Goal: Navigation & Orientation: Find specific page/section

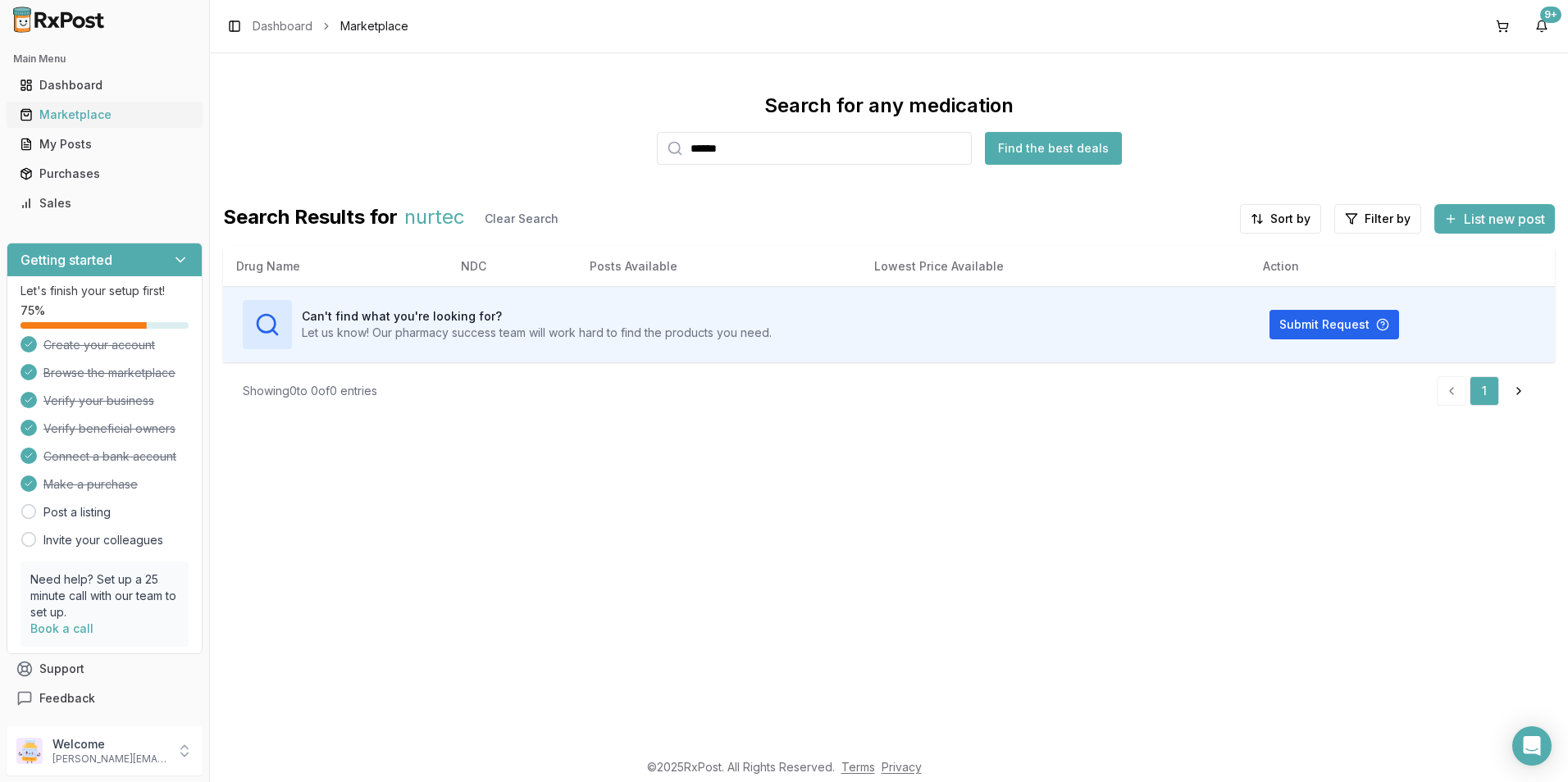
click at [82, 114] on div "Marketplace" at bounding box center [104, 114] width 170 height 16
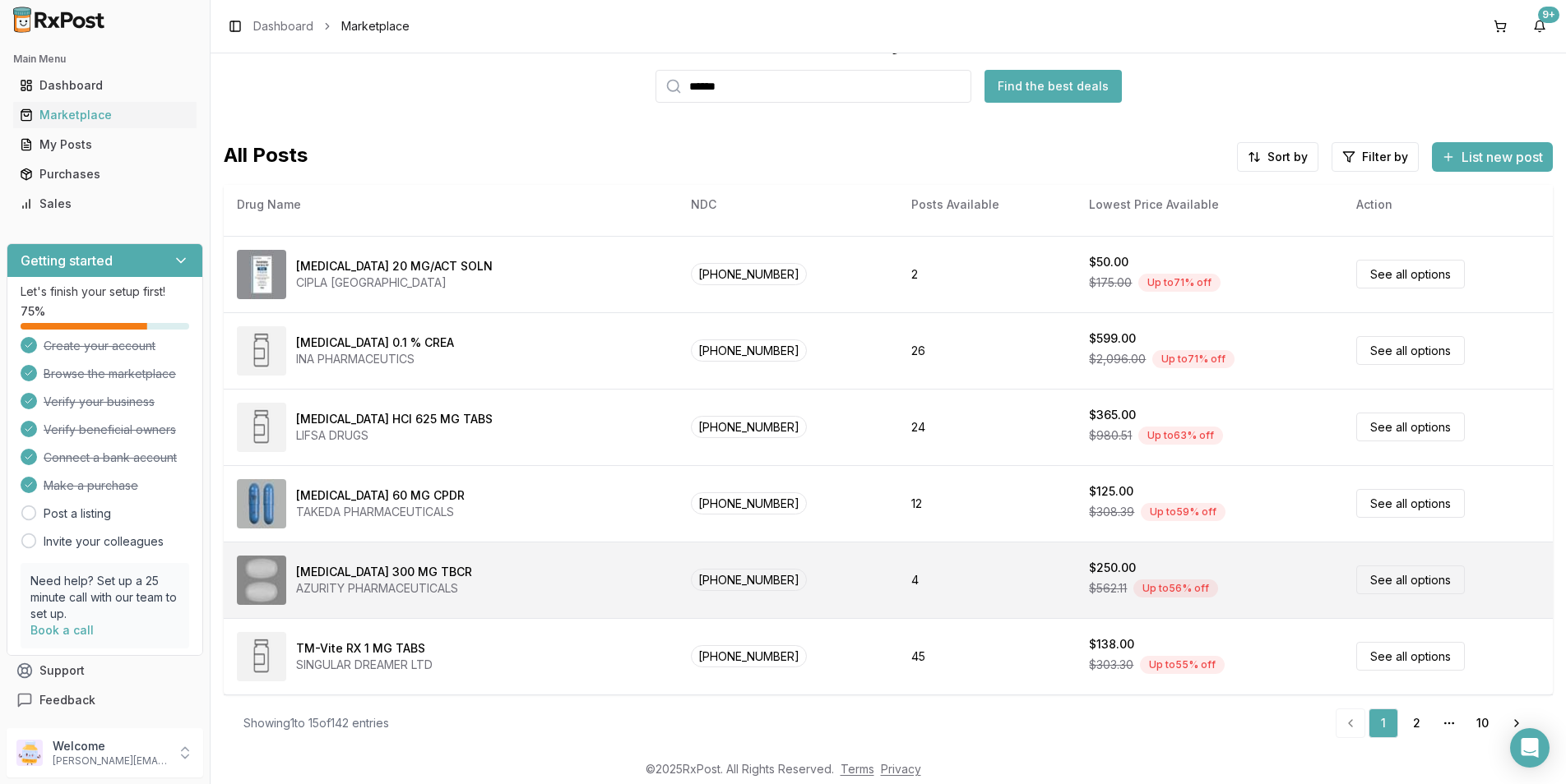
scroll to position [3, 0]
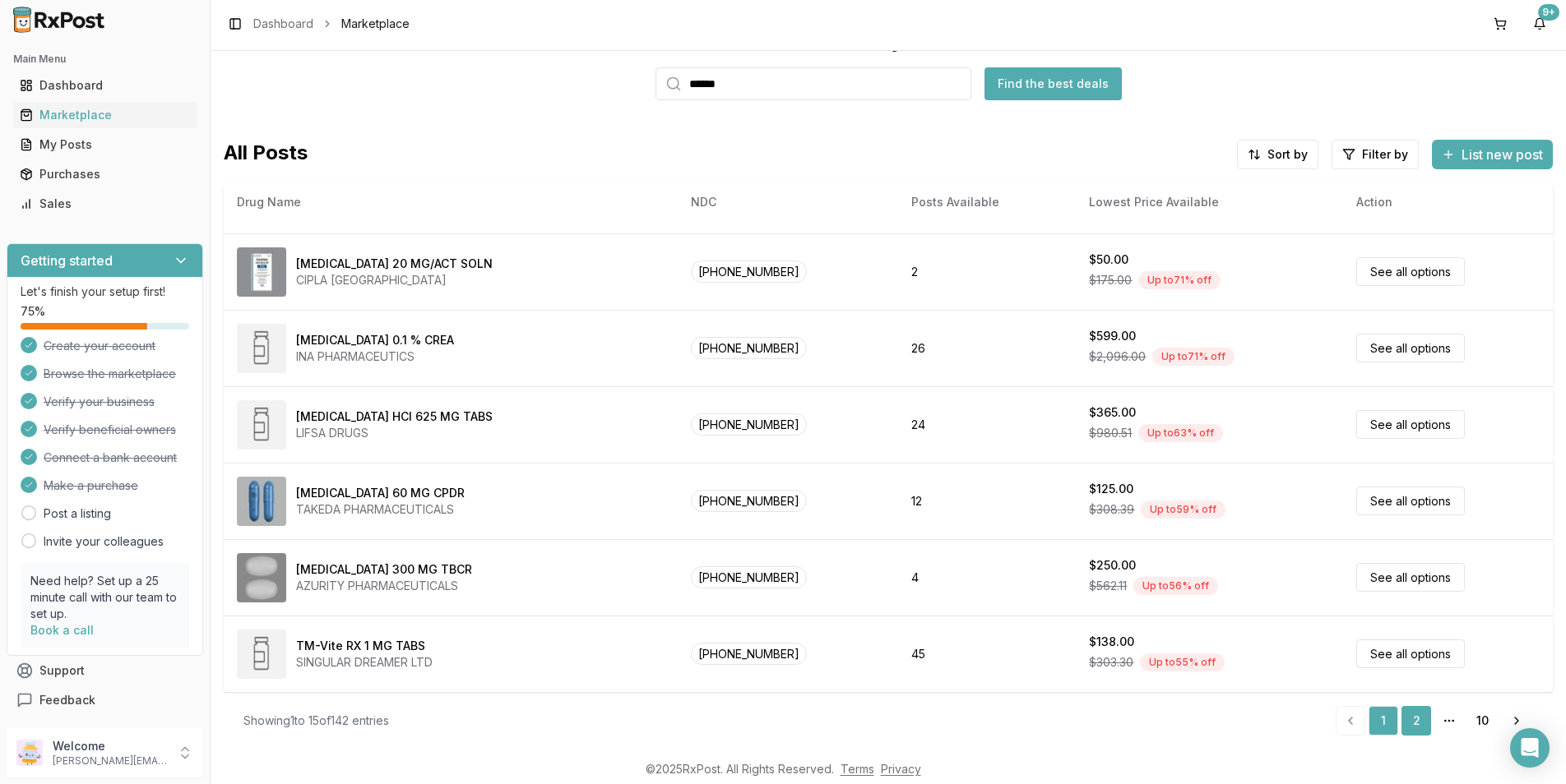
click at [1408, 719] on link "2" at bounding box center [1416, 721] width 30 height 30
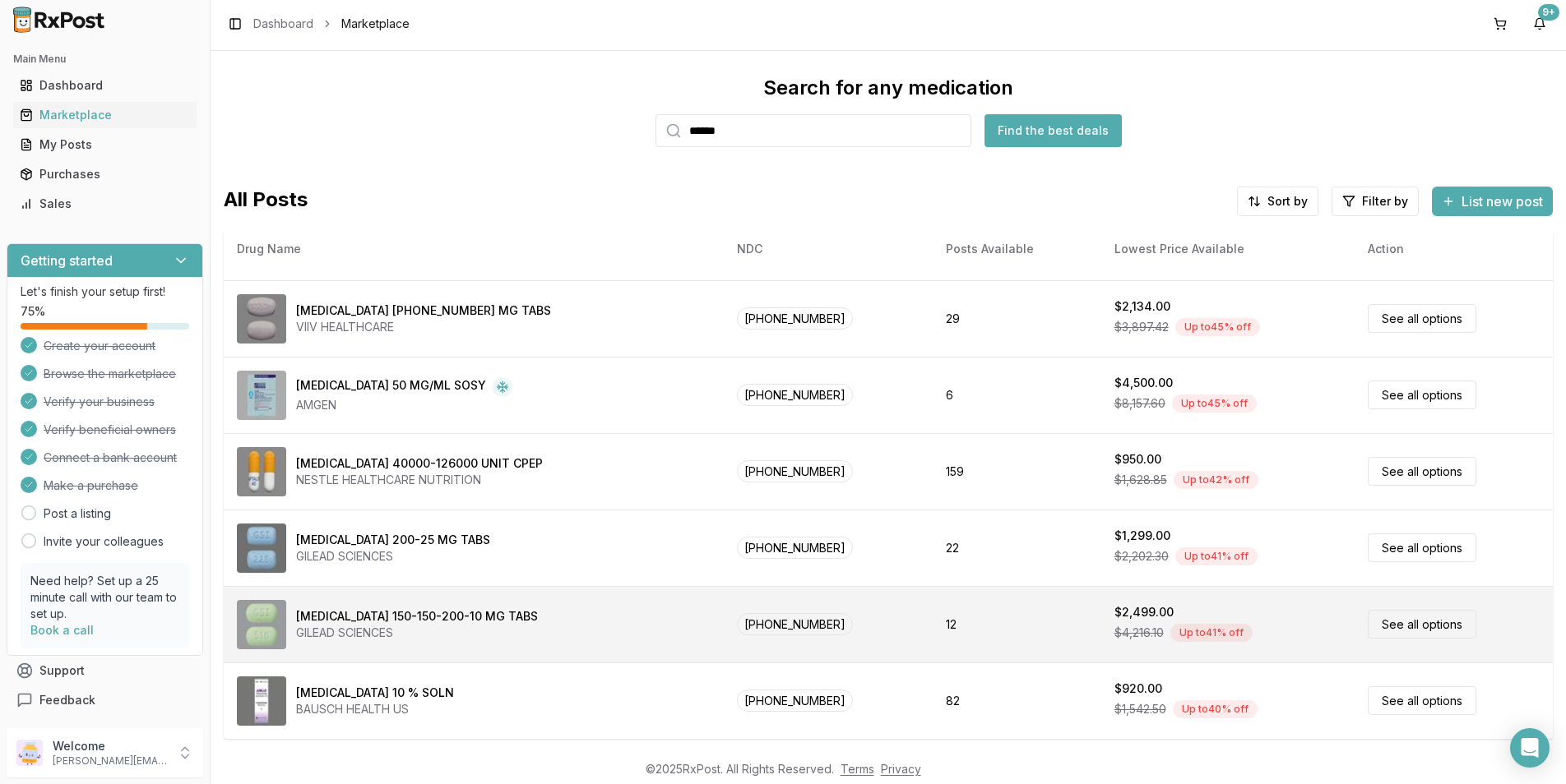
scroll to position [62, 0]
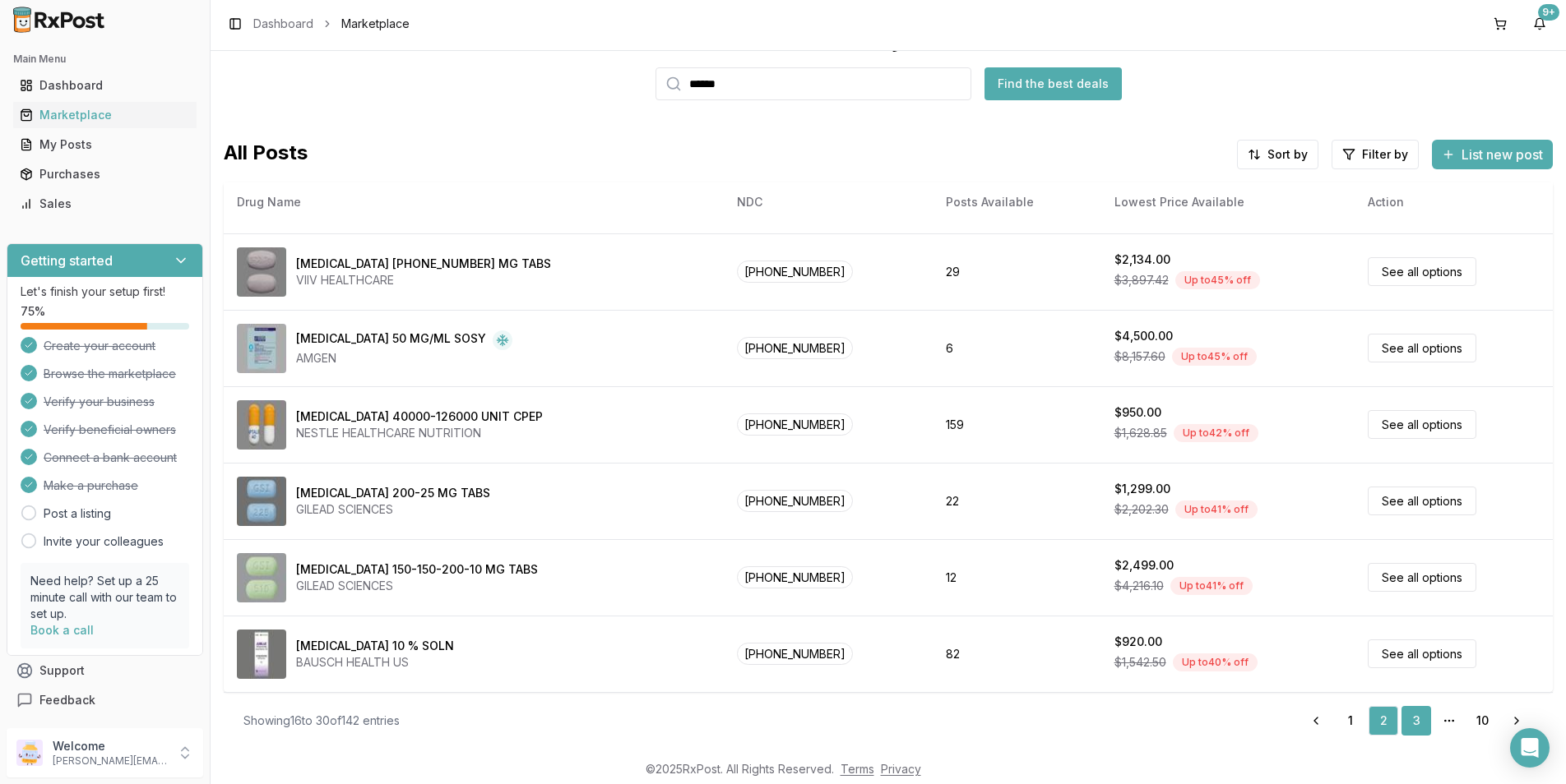
click at [1408, 716] on link "3" at bounding box center [1416, 721] width 30 height 30
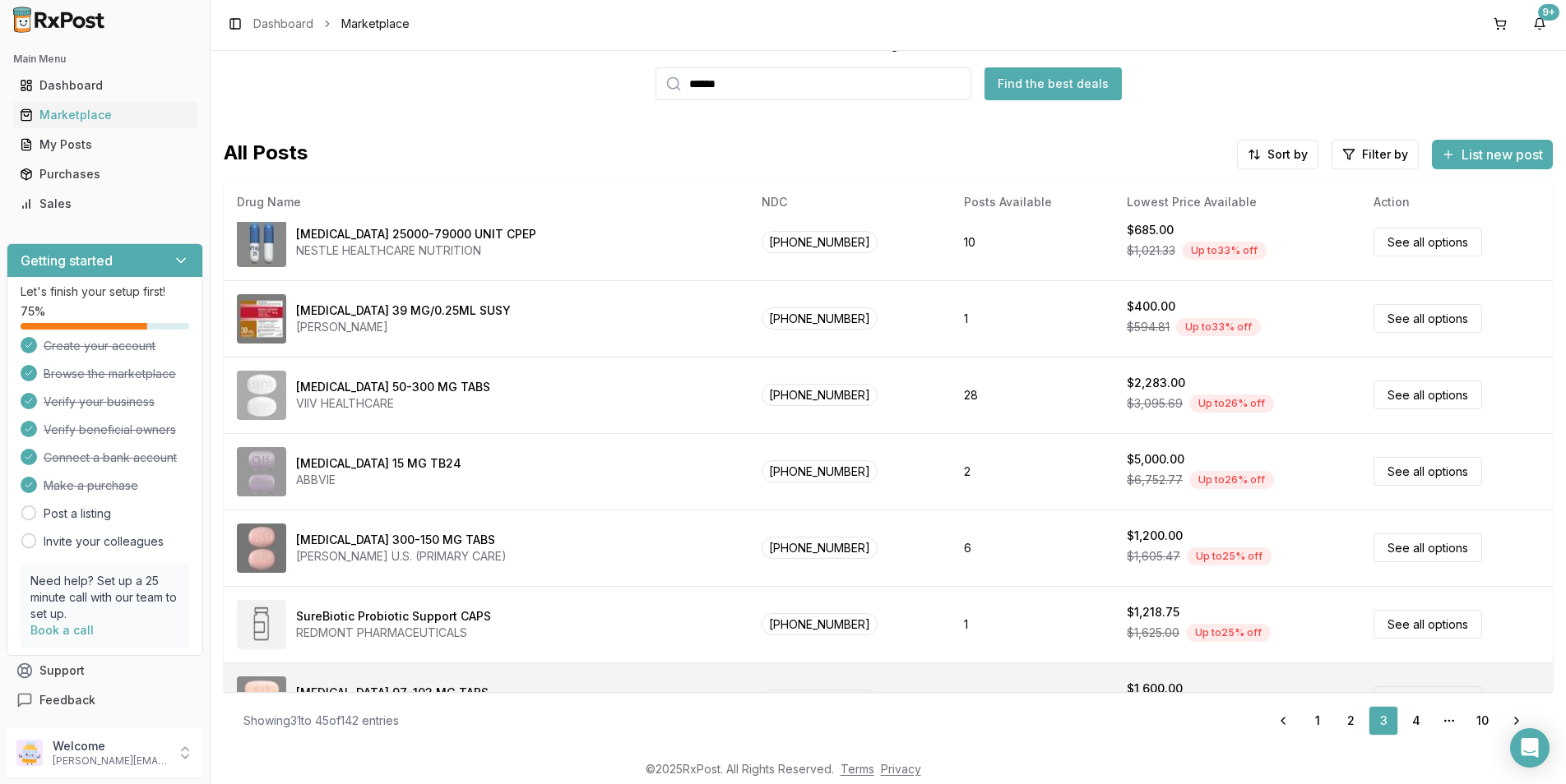
scroll to position [677, 0]
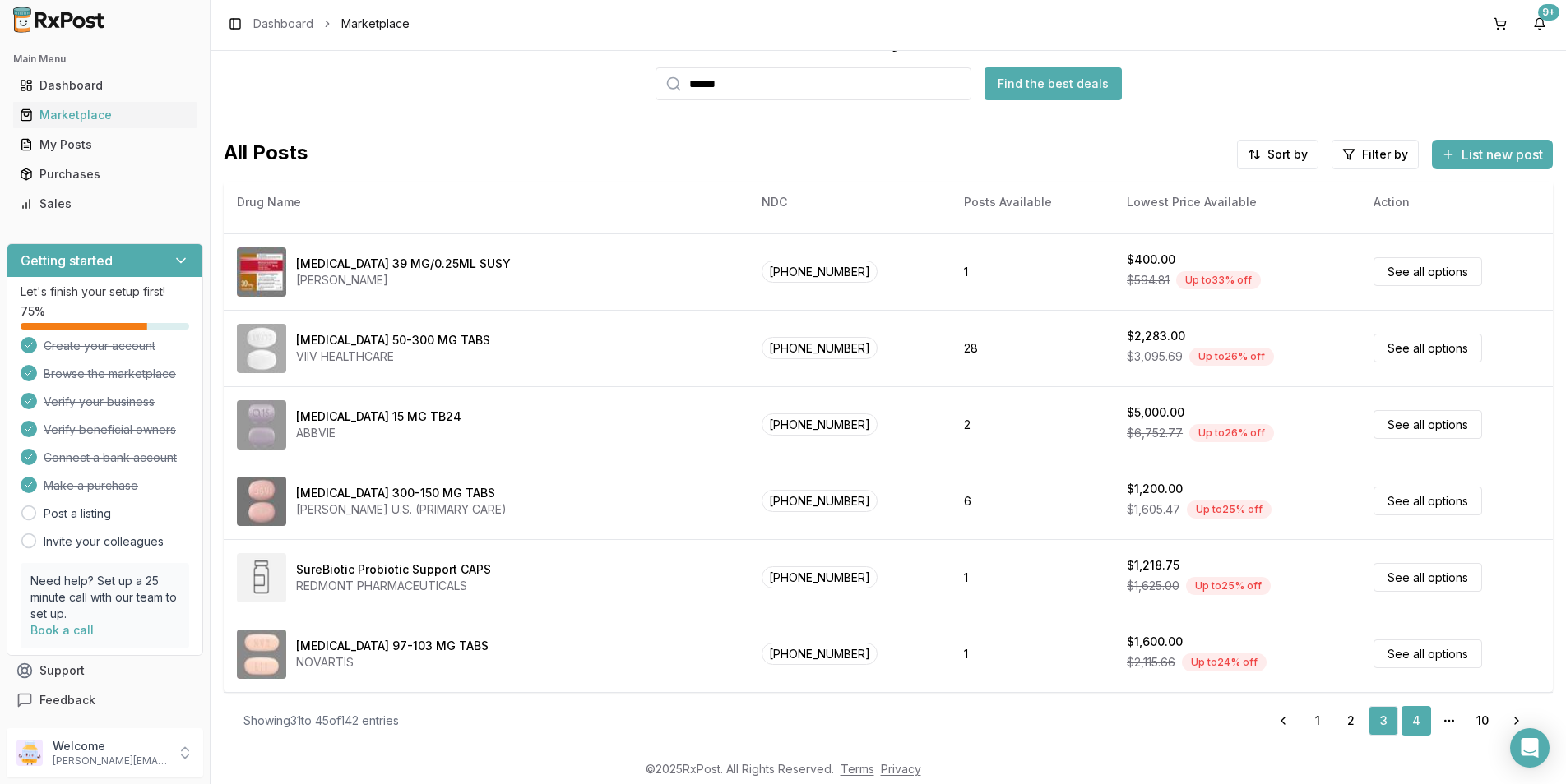
click at [1414, 712] on link "4" at bounding box center [1416, 721] width 30 height 30
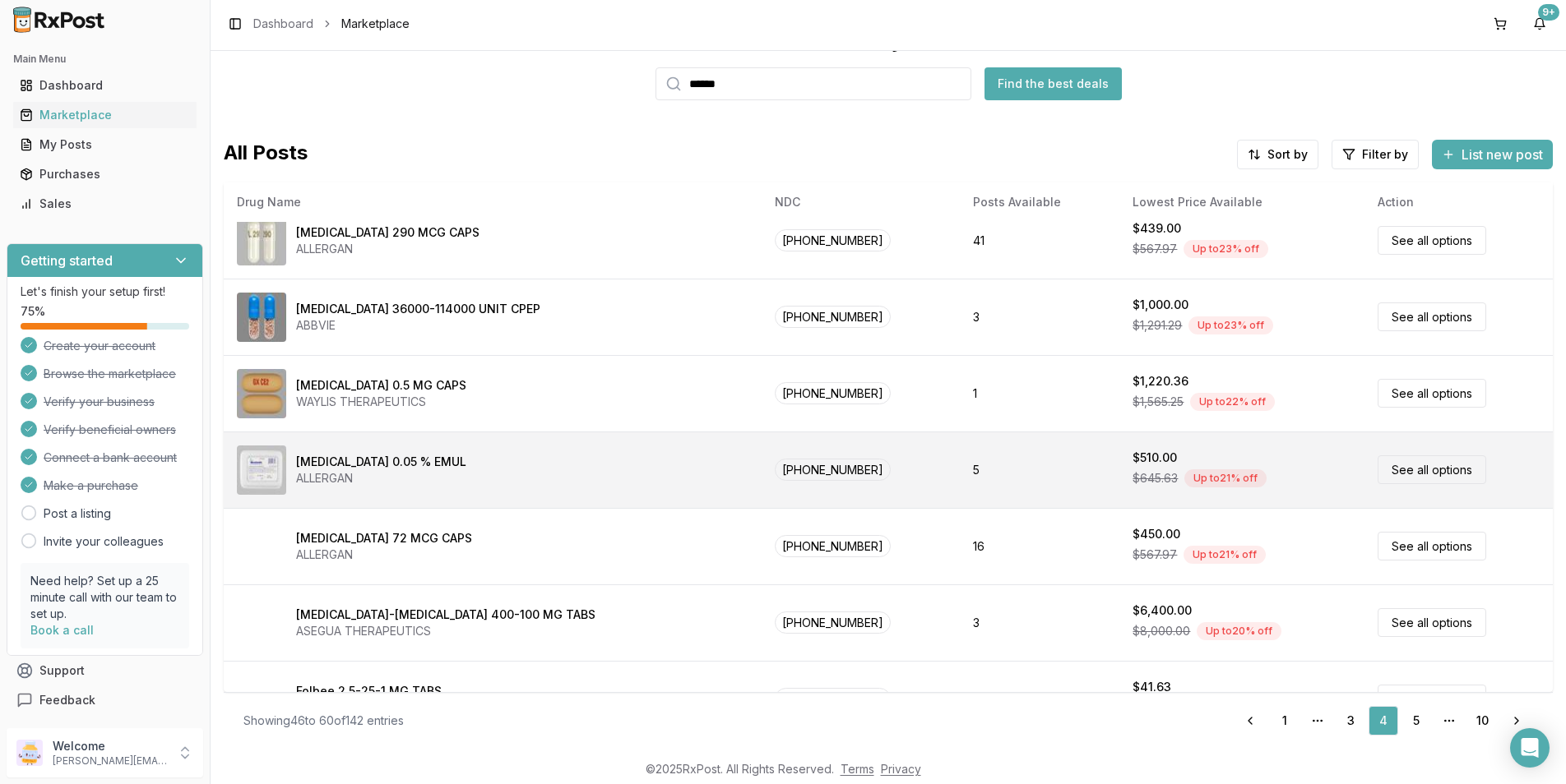
scroll to position [411, 0]
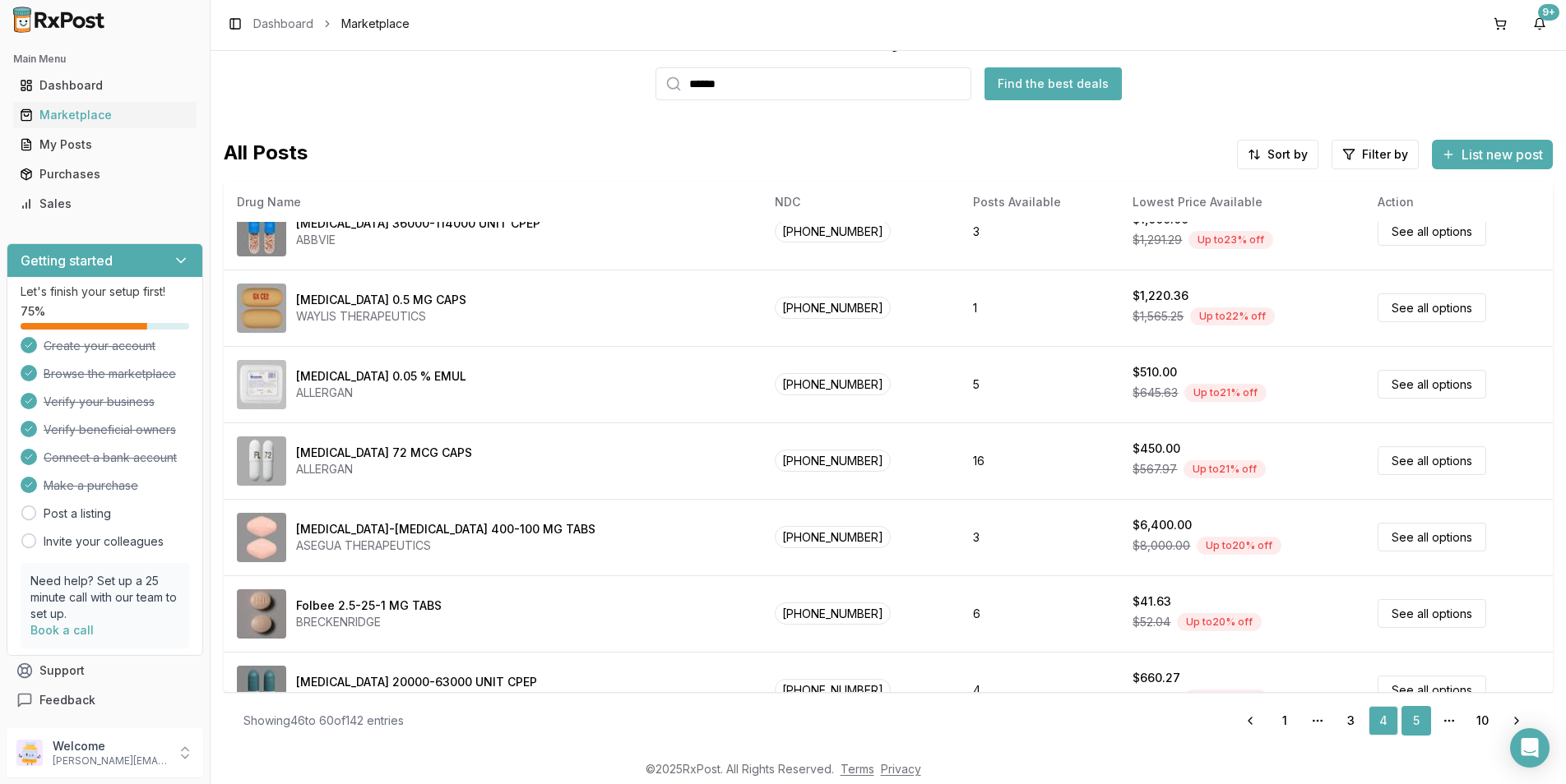
click at [1414, 716] on link "5" at bounding box center [1416, 721] width 30 height 30
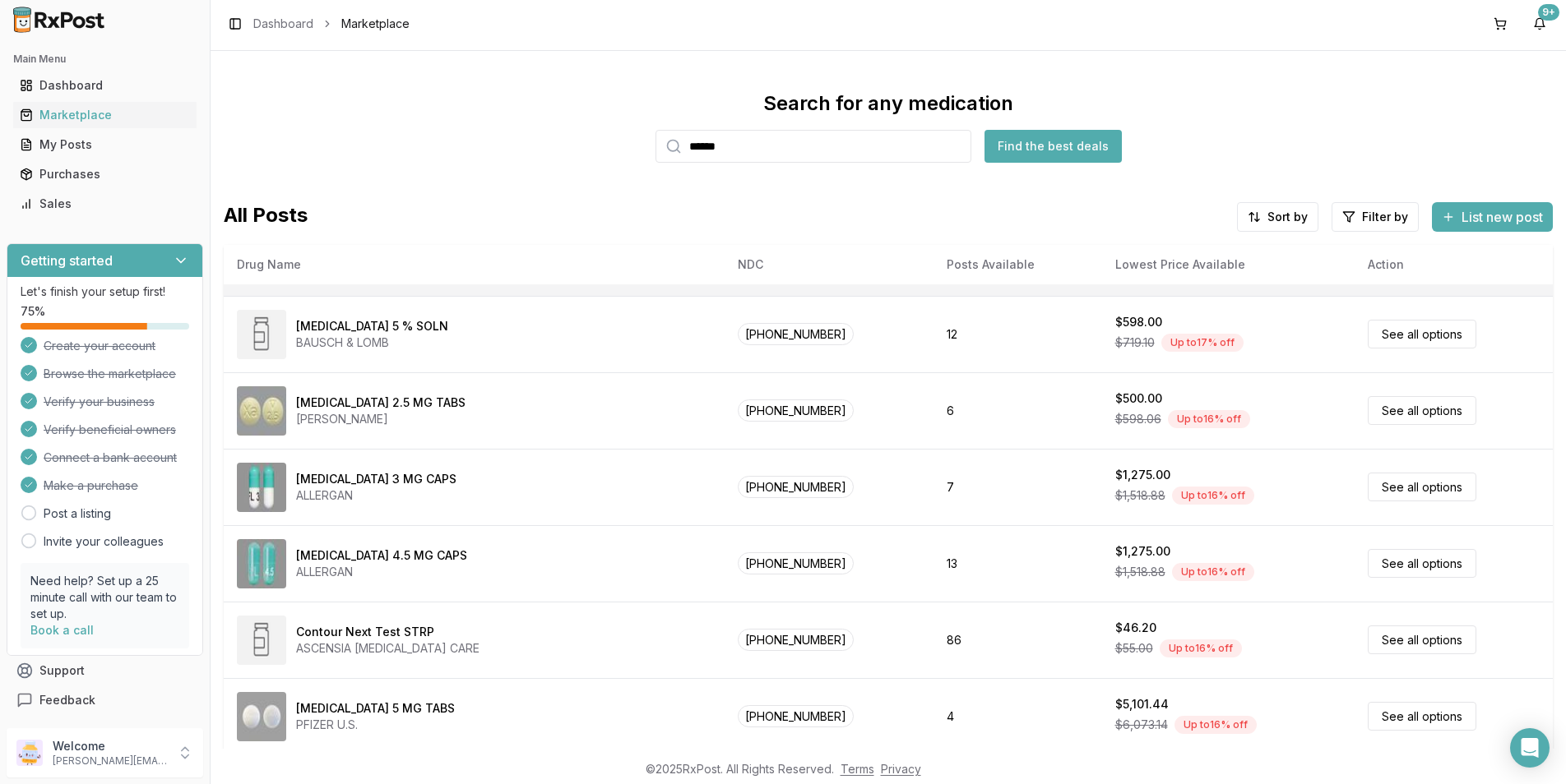
scroll to position [62, 0]
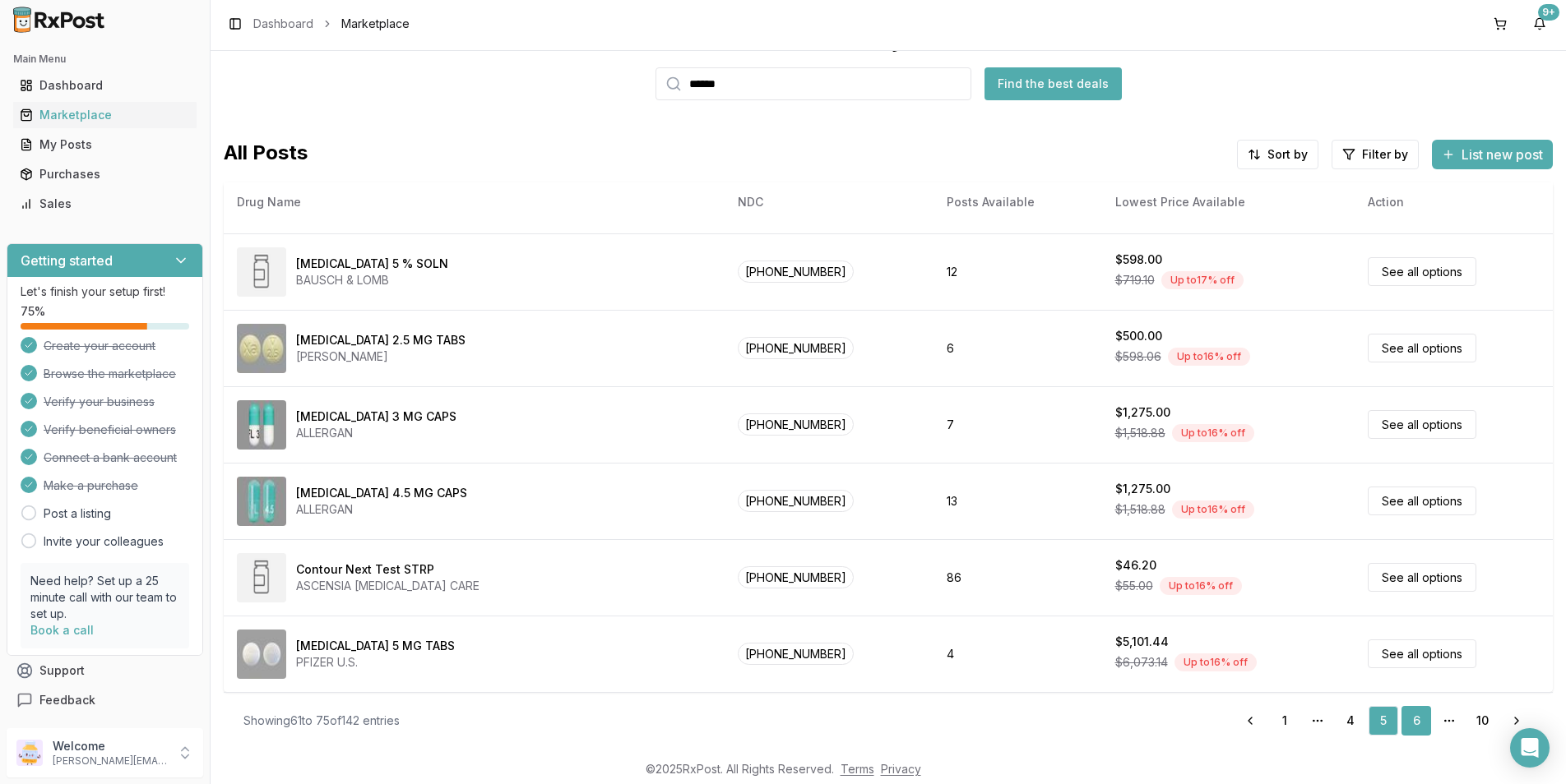
click at [1409, 726] on link "6" at bounding box center [1416, 721] width 30 height 30
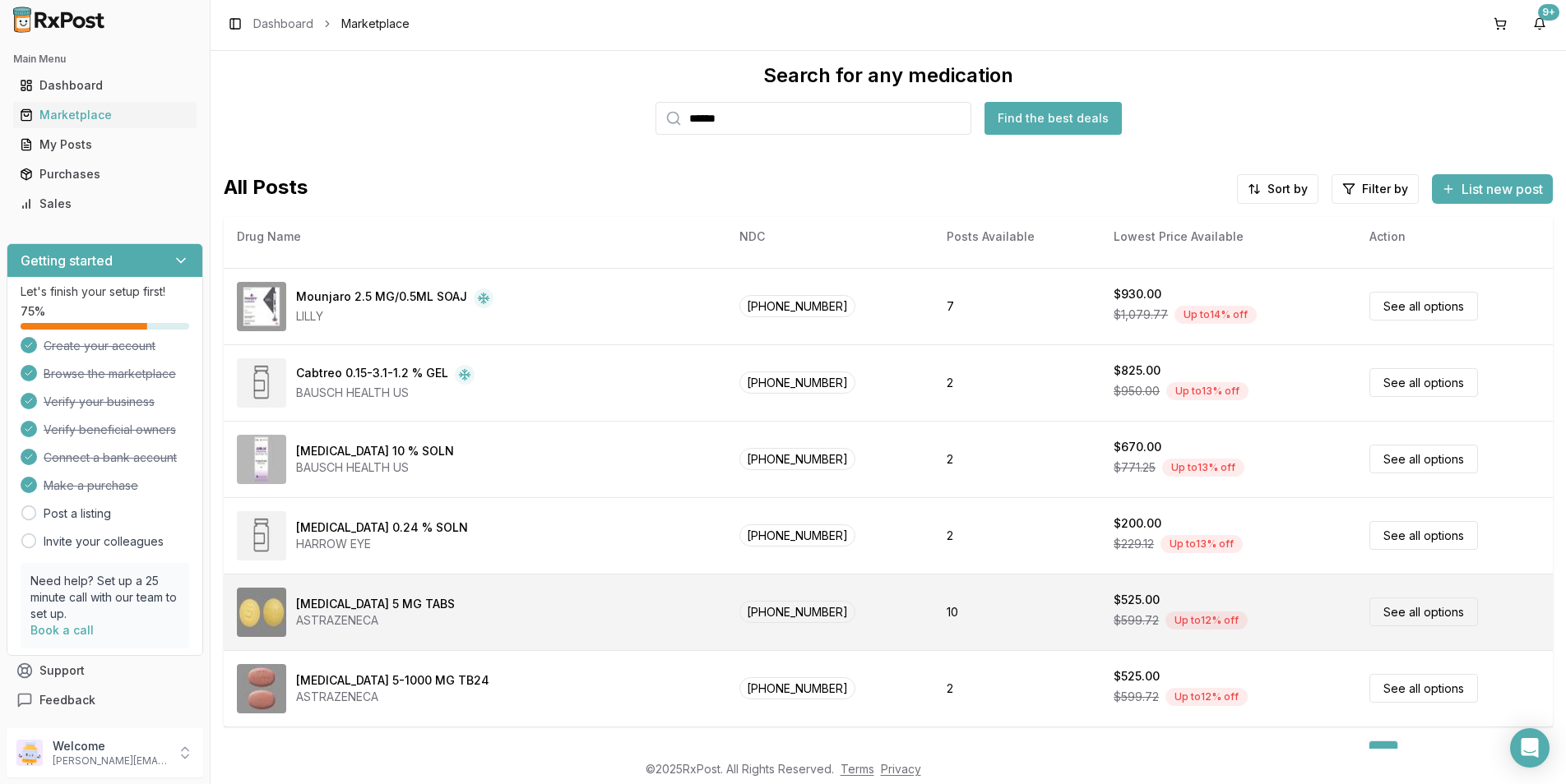
scroll to position [62, 0]
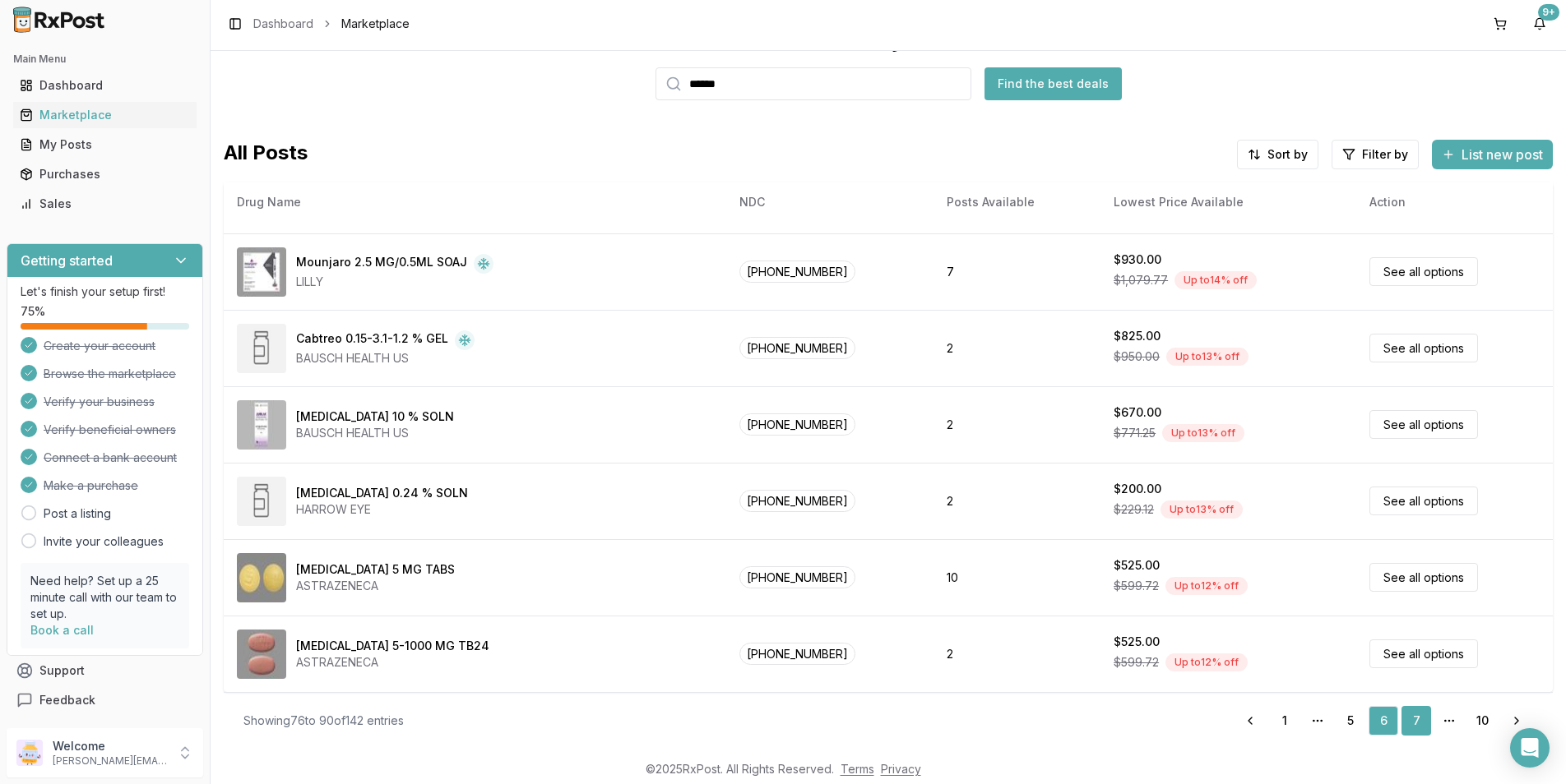
click at [1417, 726] on link "7" at bounding box center [1416, 721] width 30 height 30
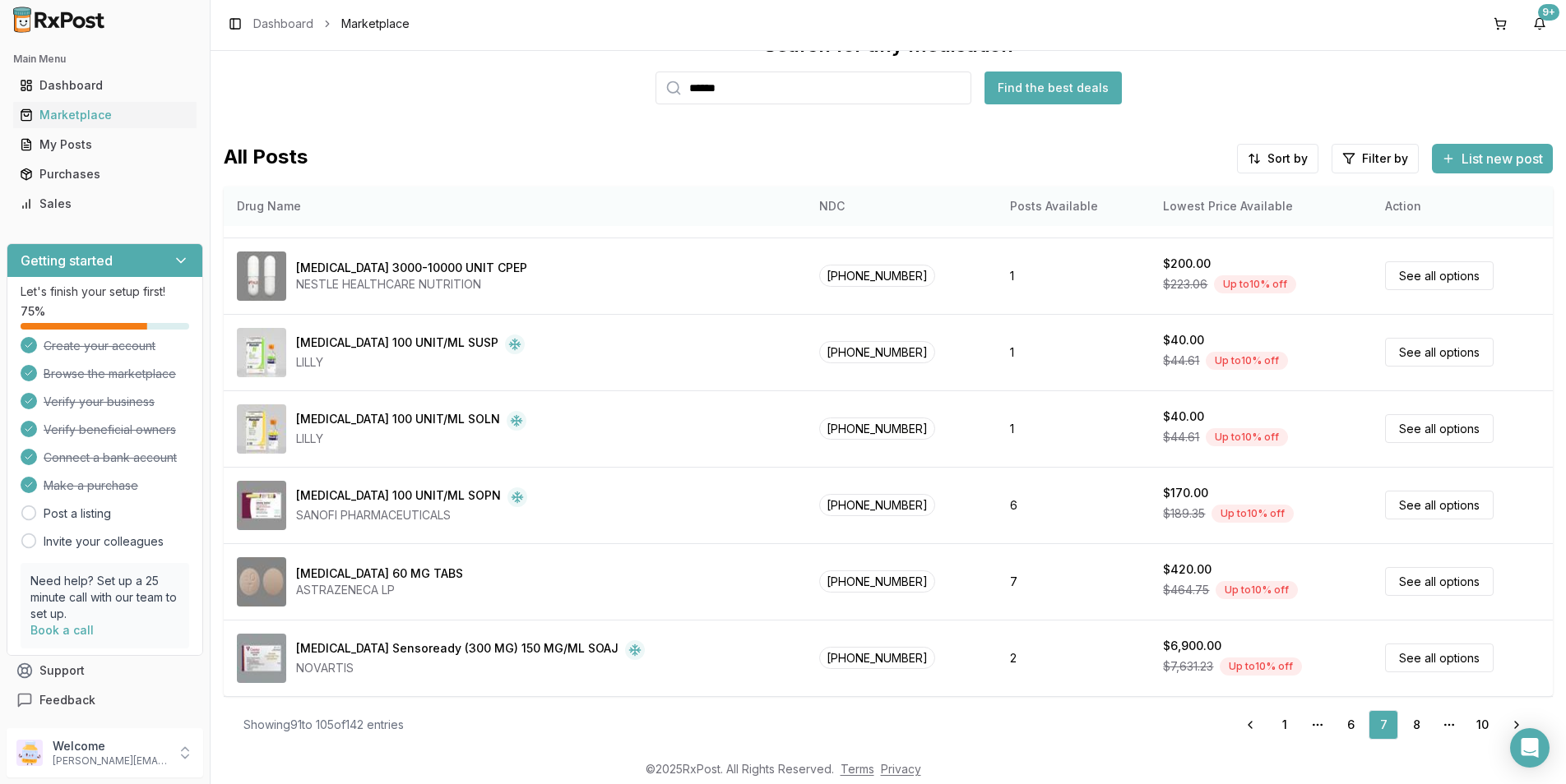
scroll to position [62, 0]
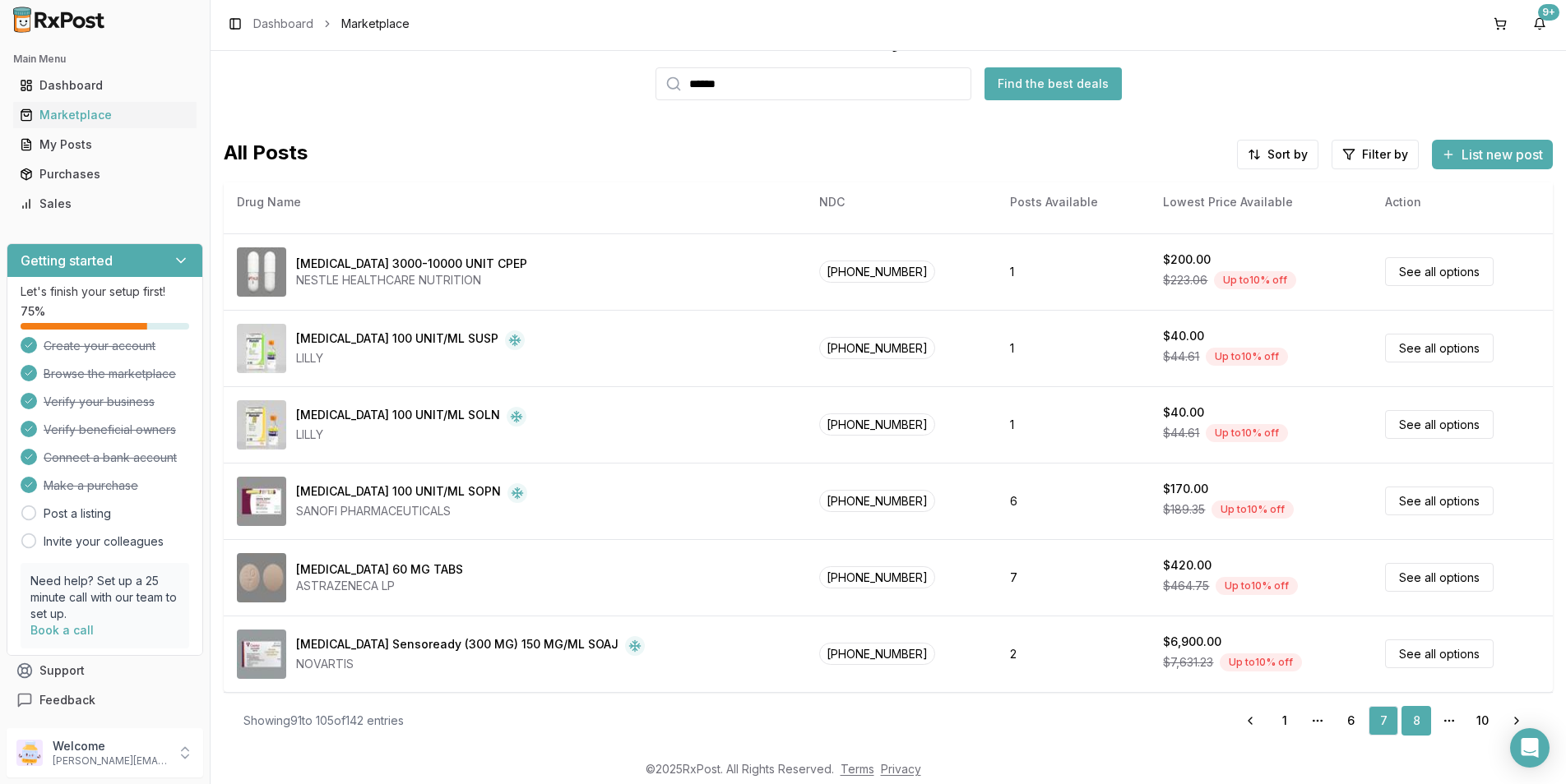
click at [1404, 715] on link "8" at bounding box center [1416, 721] width 30 height 30
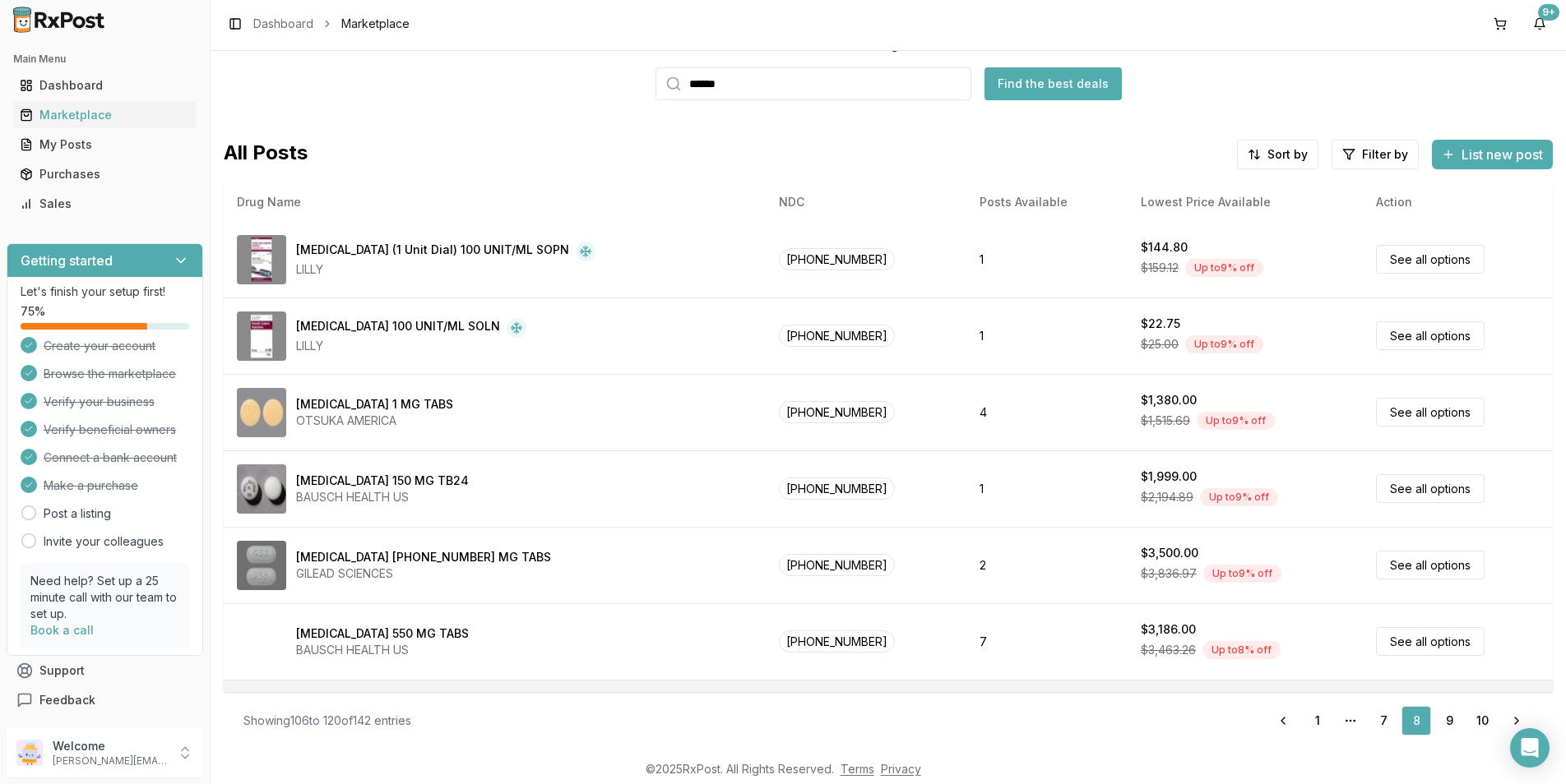
scroll to position [493, 0]
